Goal: Check status: Check status

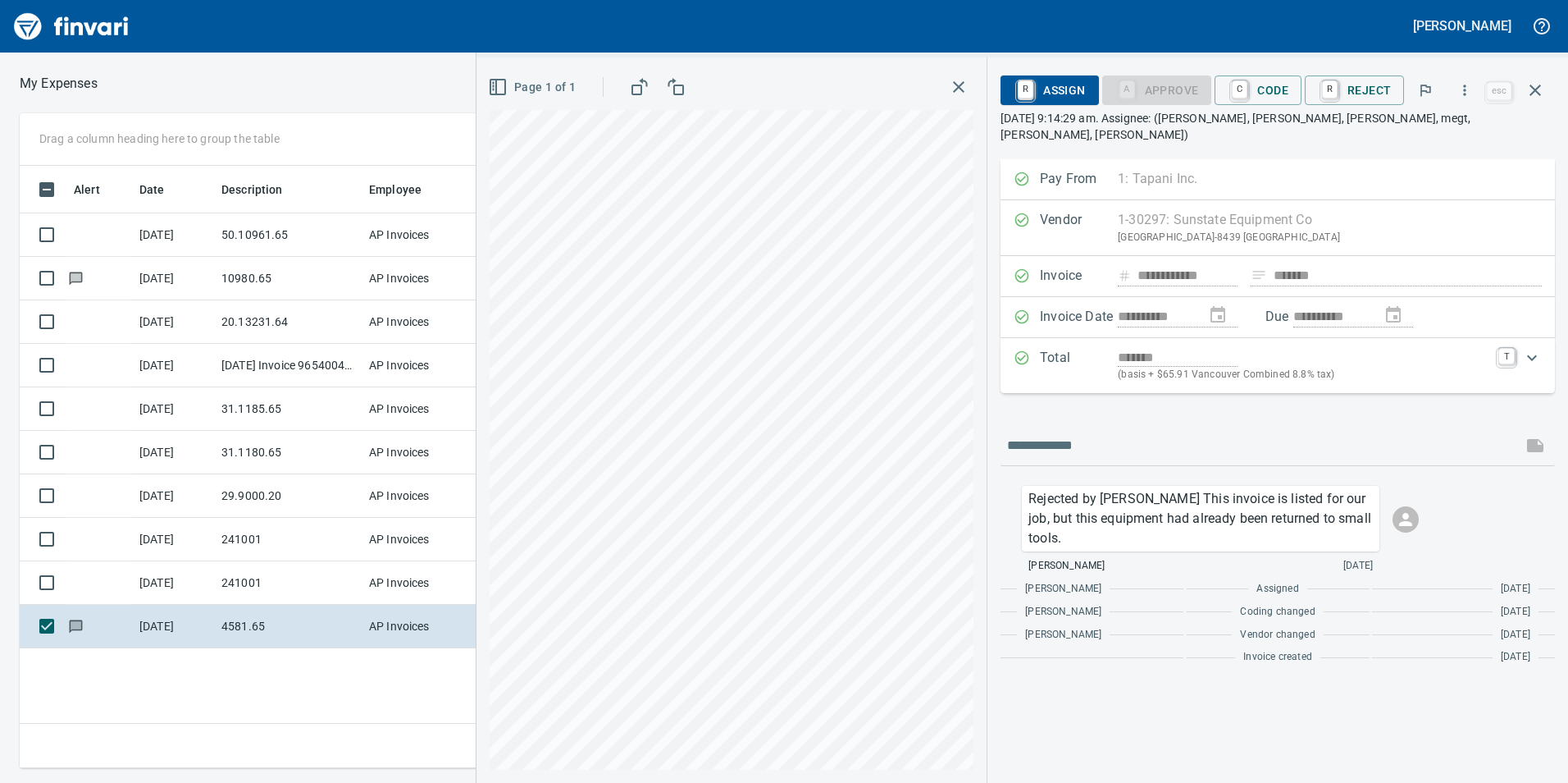
scroll to position [590, 1106]
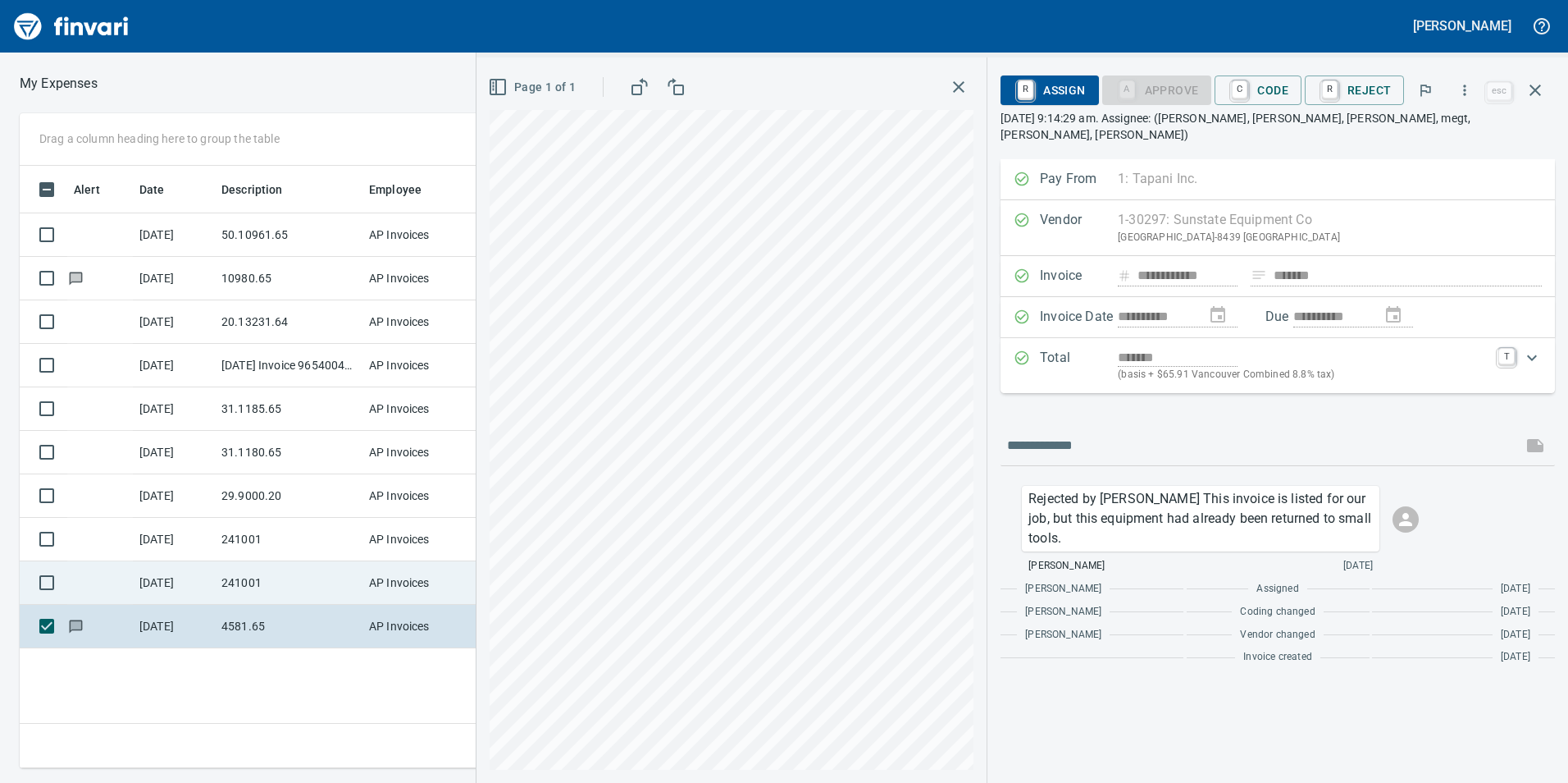
click at [234, 581] on td "241001" at bounding box center [288, 583] width 147 height 44
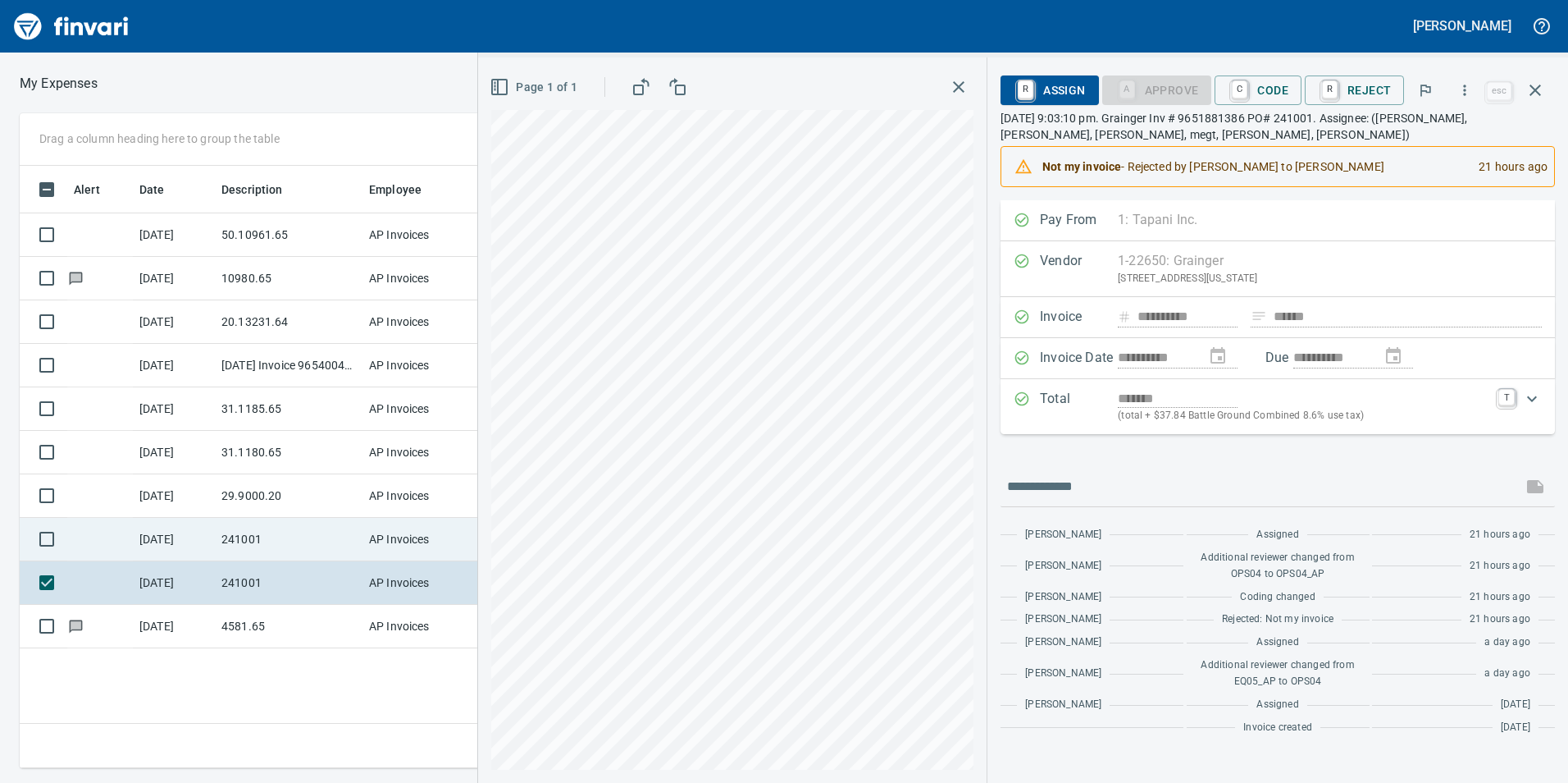
click at [225, 522] on td "241001" at bounding box center [288, 539] width 147 height 44
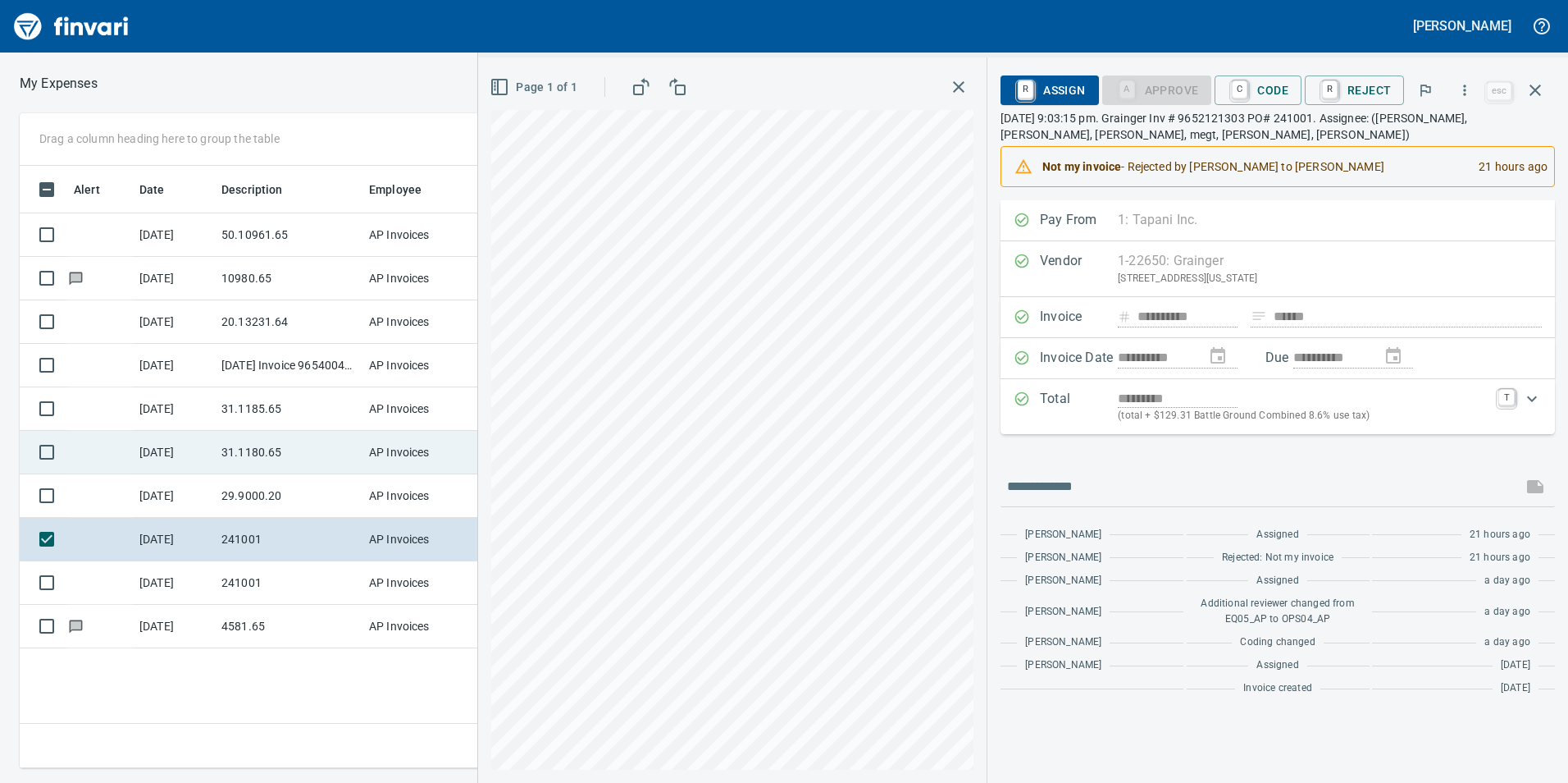
drag, startPoint x: 240, startPoint y: 483, endPoint x: 248, endPoint y: 458, distance: 26.2
click at [241, 483] on td "29.9000.20" at bounding box center [288, 496] width 147 height 44
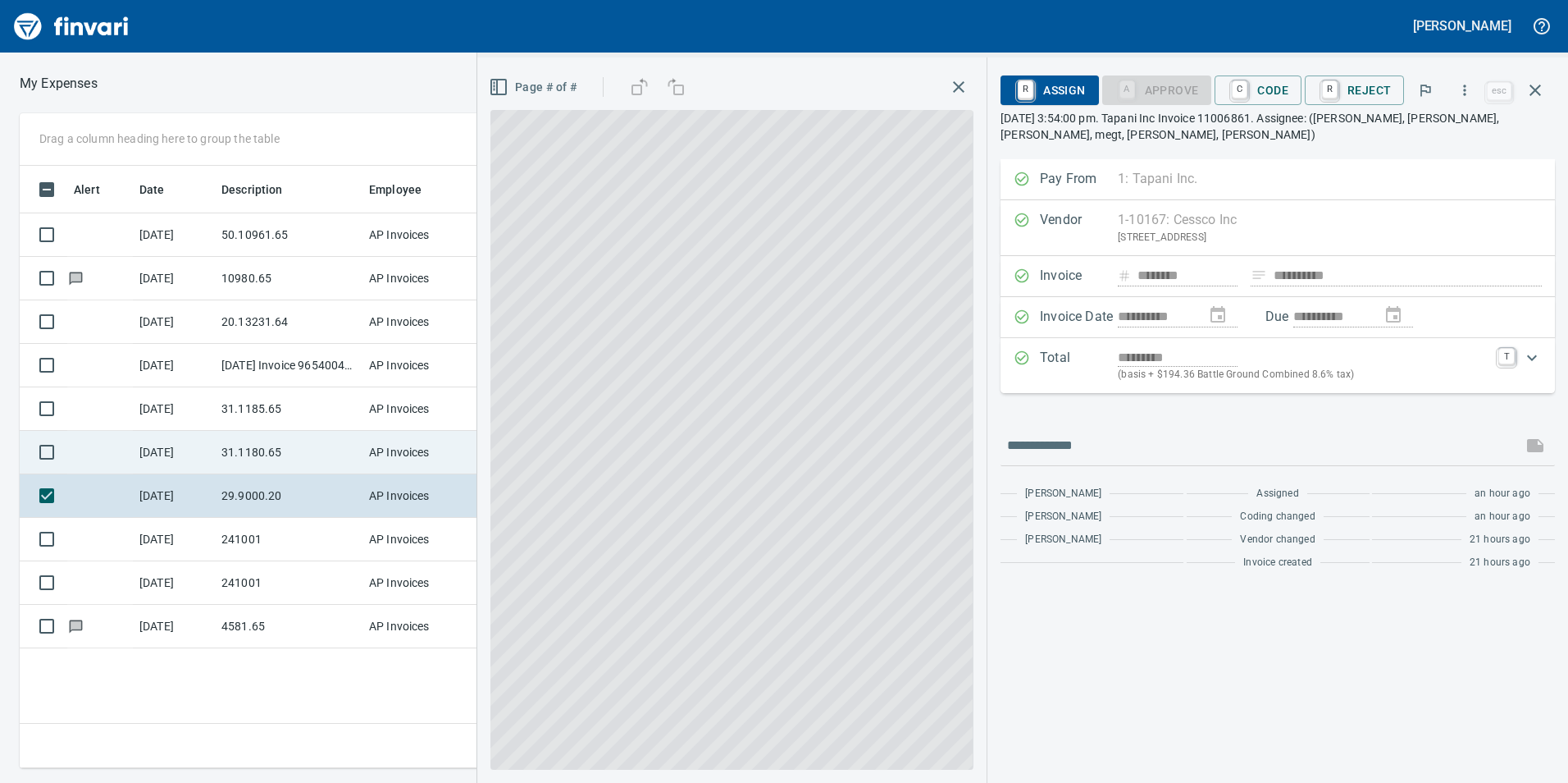
click at [250, 454] on td "31.1180.65" at bounding box center [288, 453] width 147 height 44
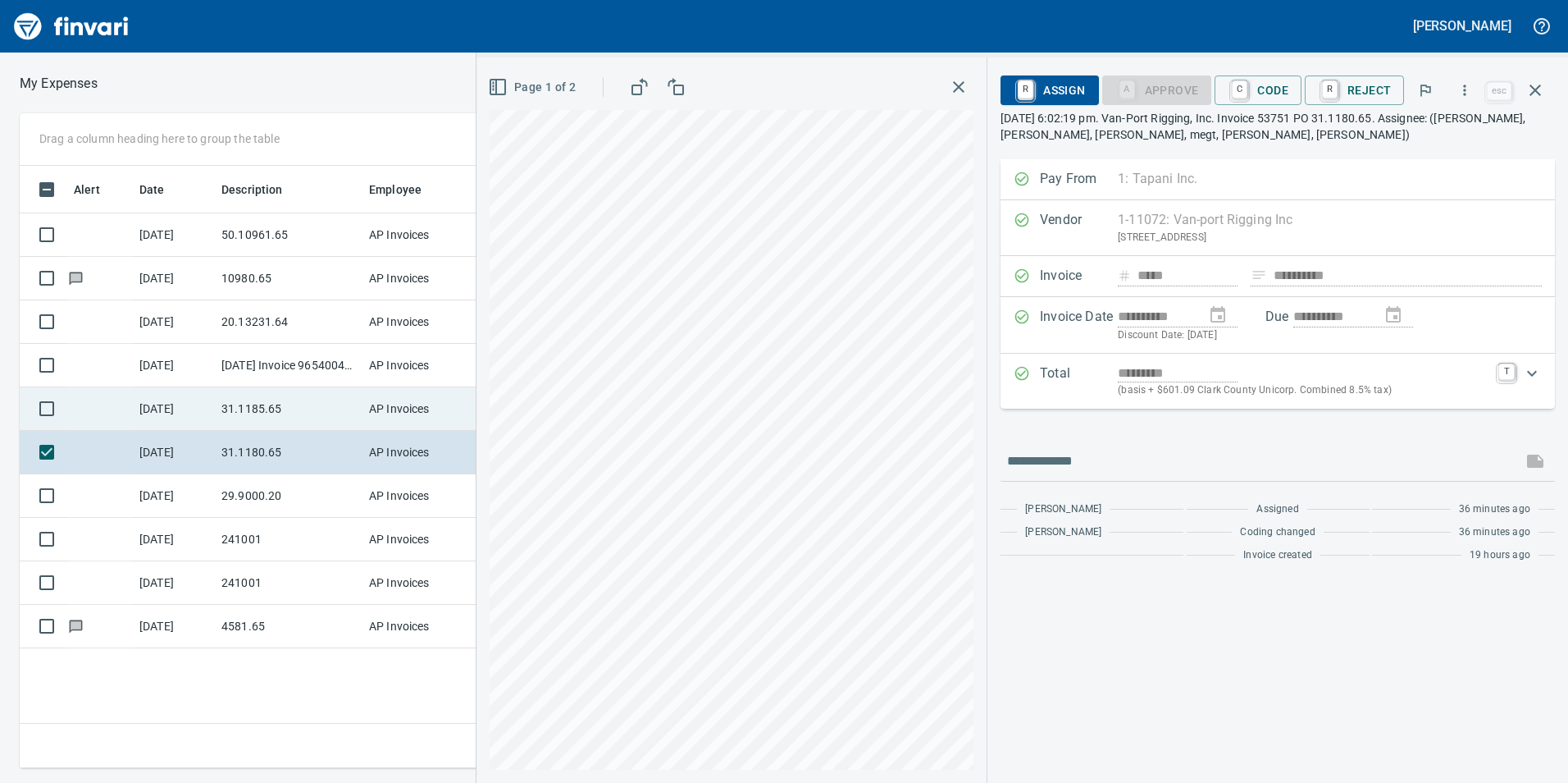
click at [269, 416] on td "31.1185.65" at bounding box center [288, 409] width 147 height 44
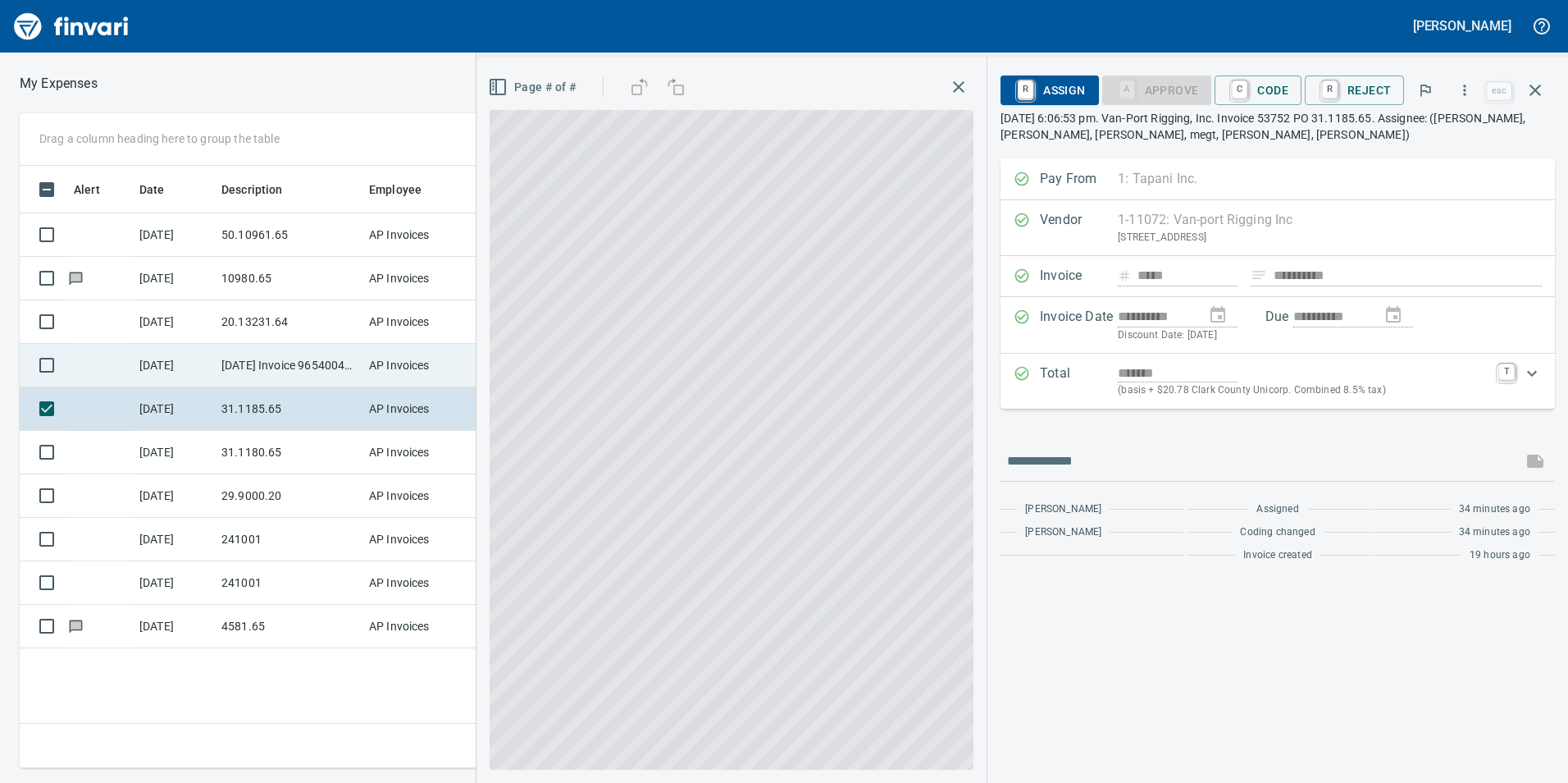
click at [263, 378] on td "[DATE] Invoice 9654004713 from Grainger (1-22650)" at bounding box center [288, 365] width 147 height 44
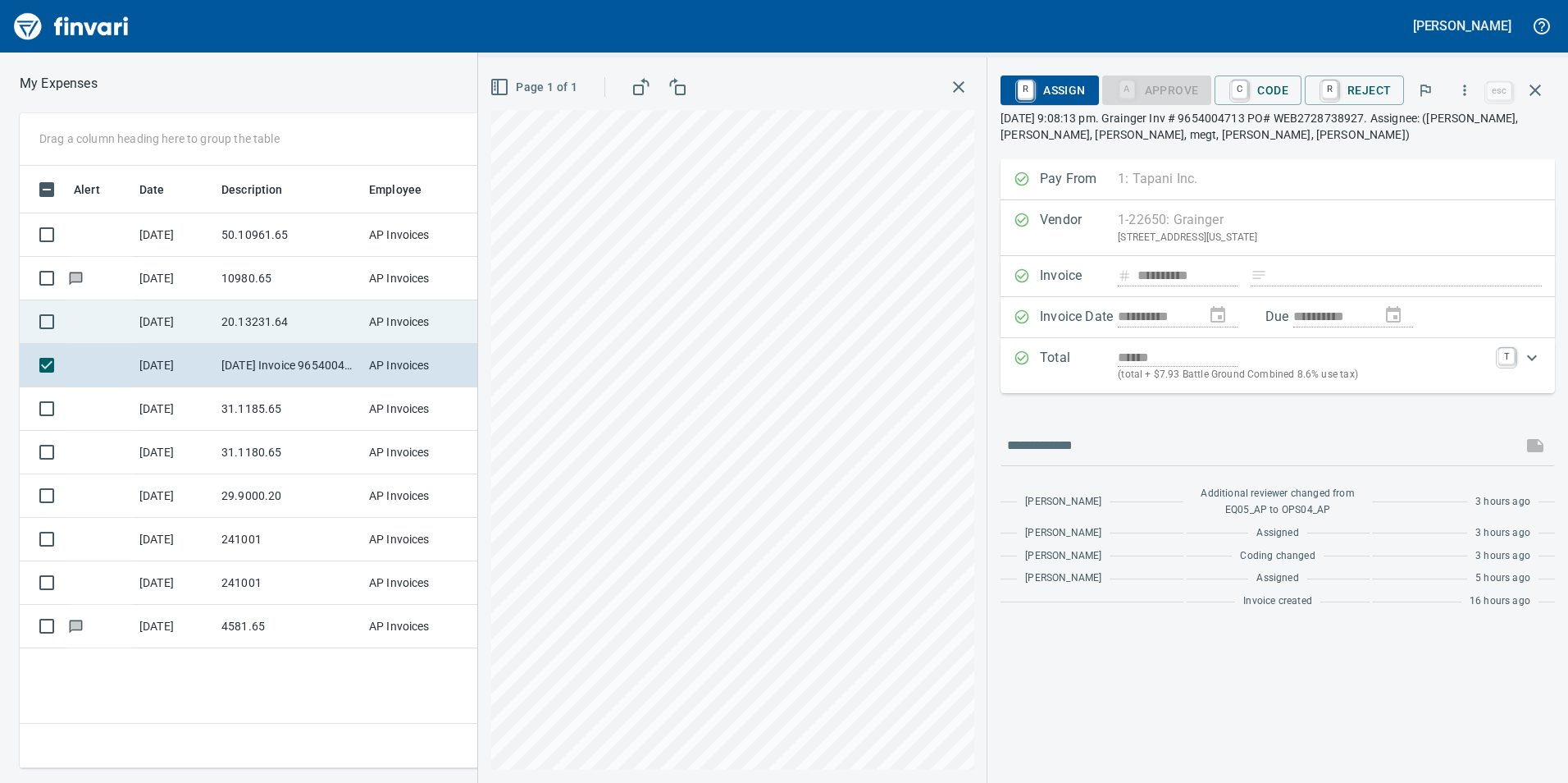
click at [261, 319] on td "20.13231.64" at bounding box center [288, 322] width 147 height 44
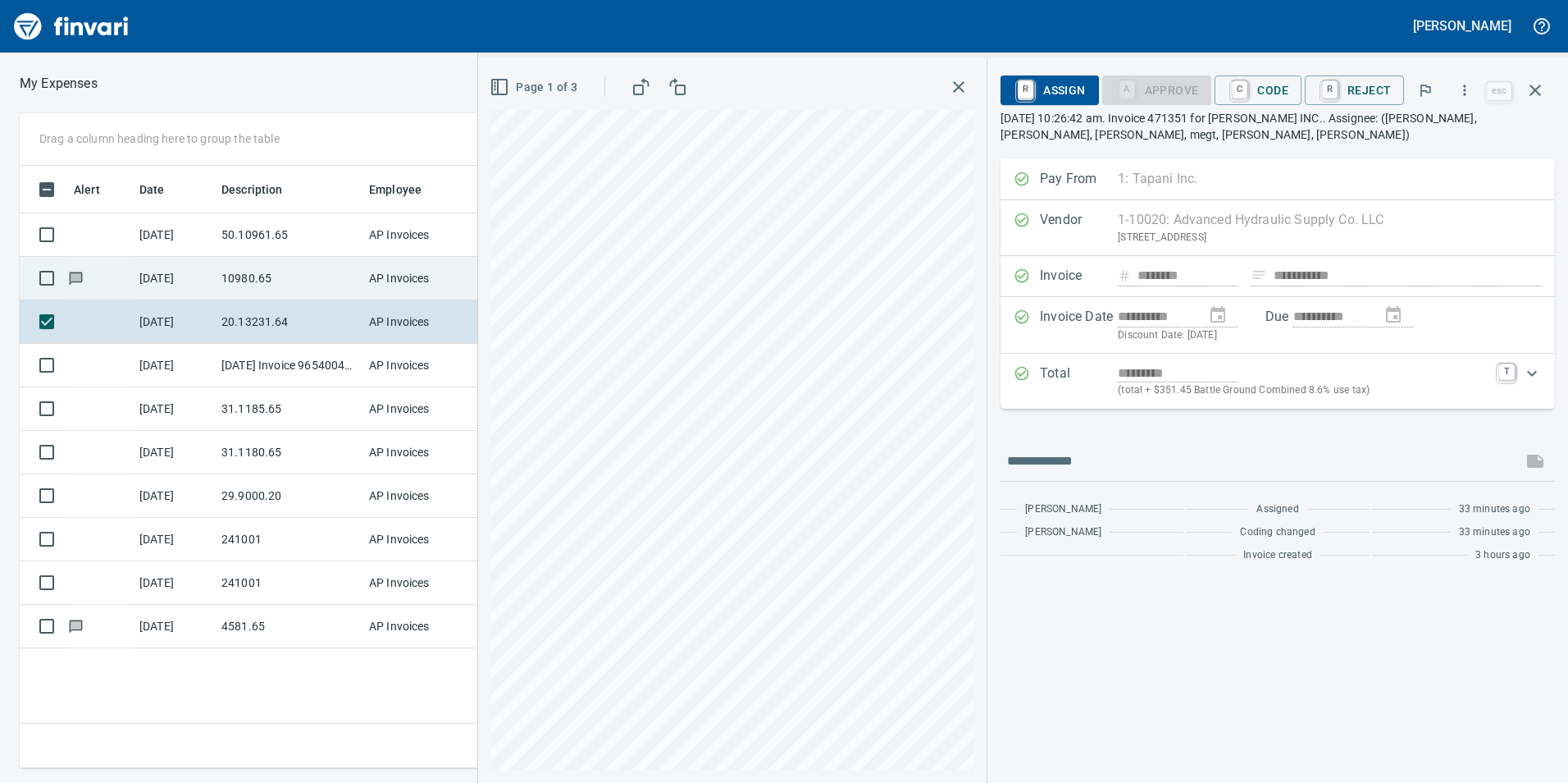
click at [243, 287] on td "10980.65" at bounding box center [288, 278] width 147 height 44
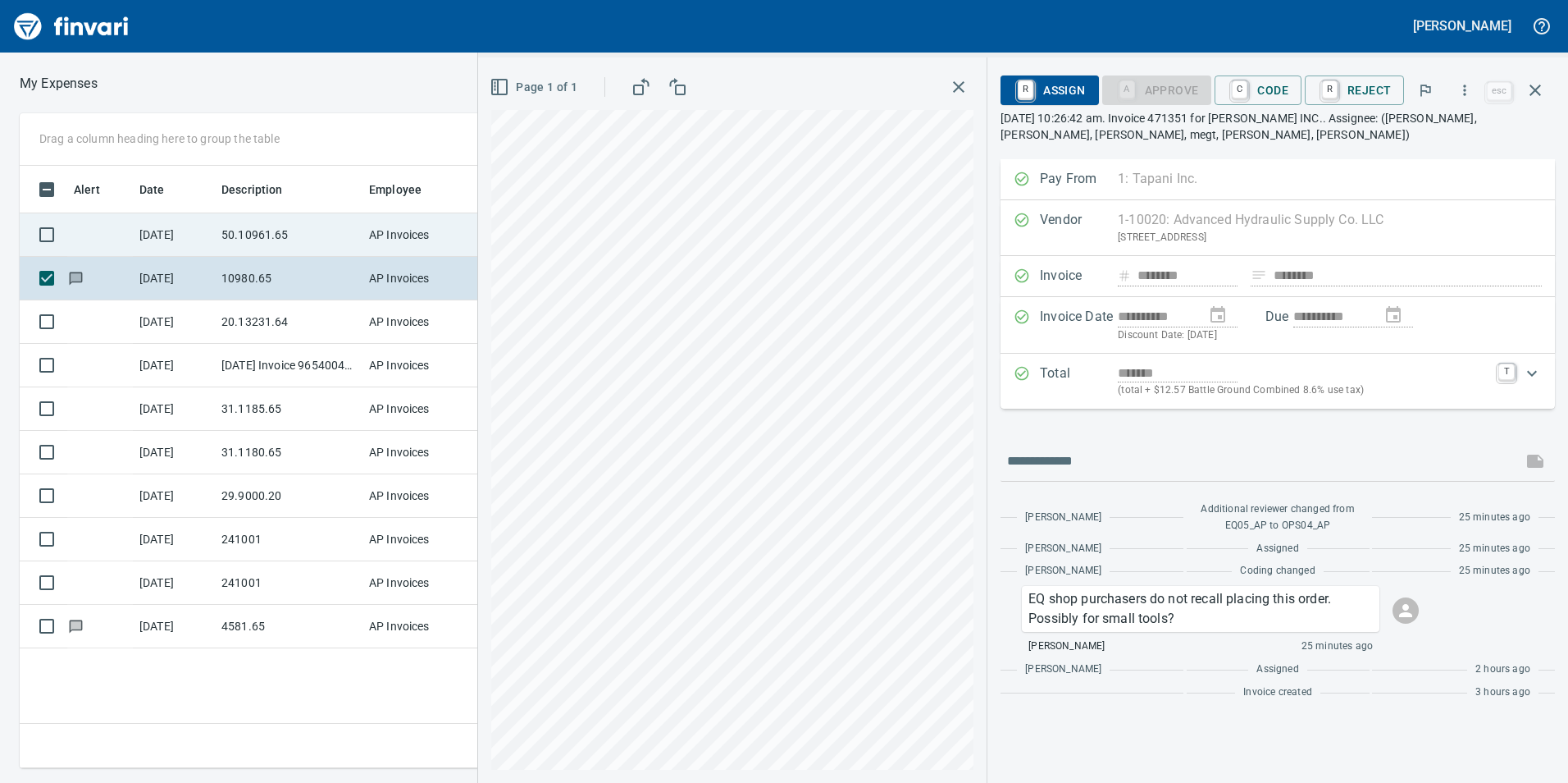
click at [265, 228] on td "50.10961.65" at bounding box center [288, 235] width 147 height 44
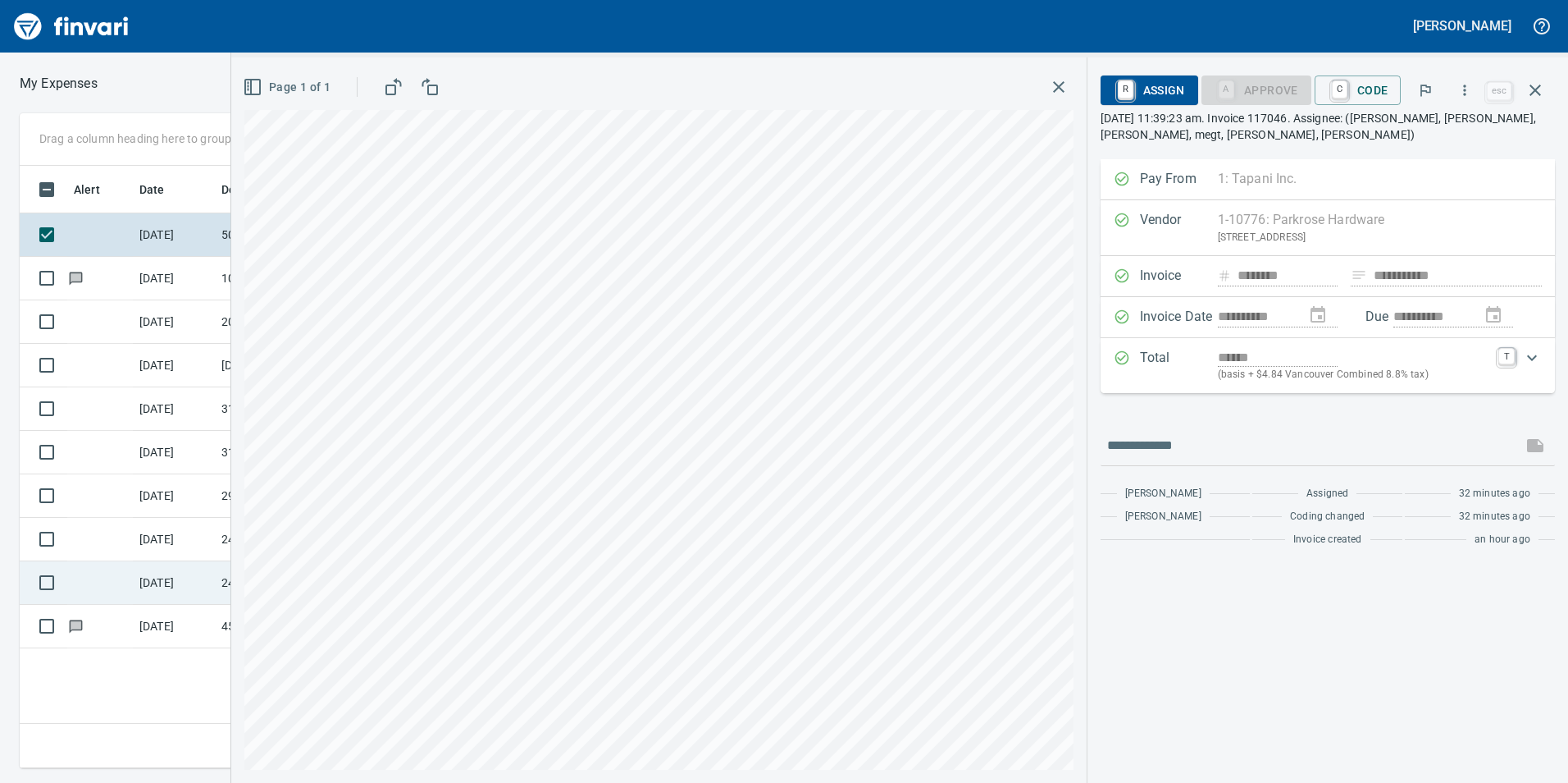
click at [173, 596] on td "[DATE]" at bounding box center [173, 583] width 82 height 44
